Goal: Navigation & Orientation: Find specific page/section

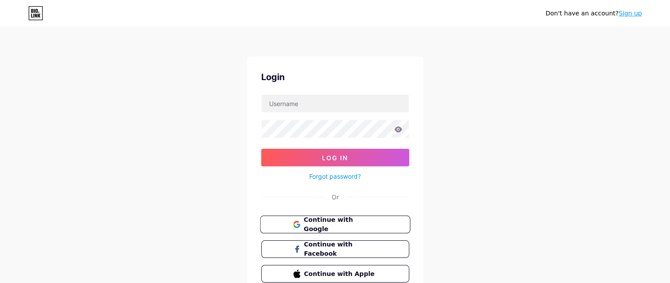
click at [318, 229] on button "Continue with Google" at bounding box center [335, 225] width 150 height 18
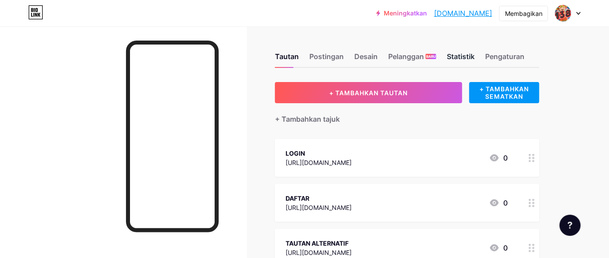
click at [453, 56] on font "Statistik" at bounding box center [461, 56] width 28 height 9
